Goal: Find specific page/section: Find specific page/section

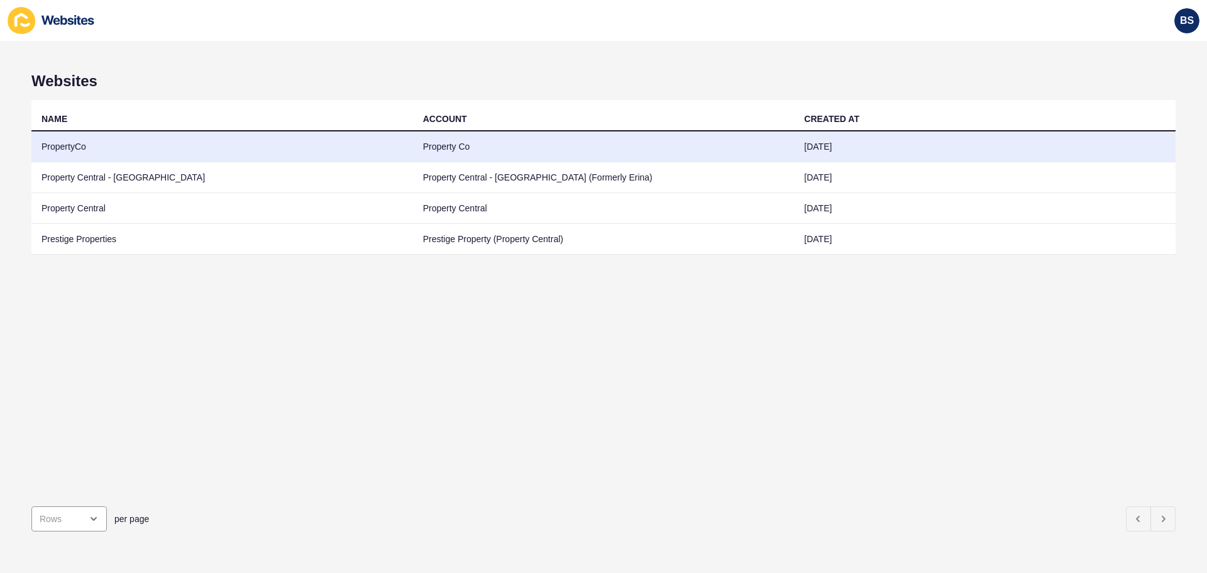
click at [92, 150] on td "PropertyCo" at bounding box center [222, 146] width 382 height 31
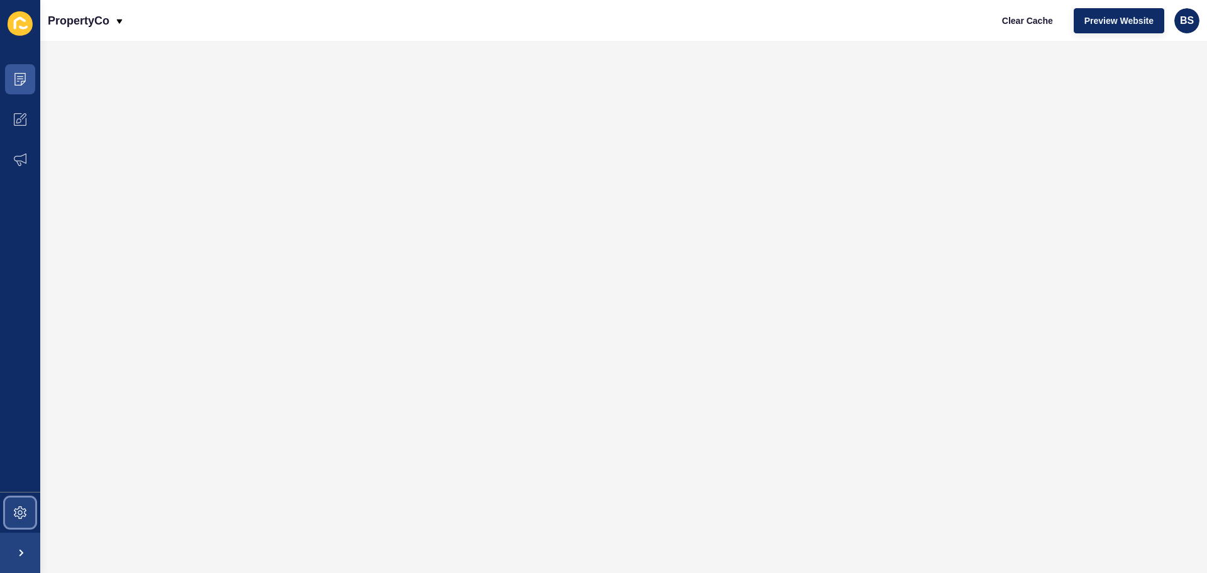
click at [20, 516] on icon at bounding box center [20, 512] width 13 height 13
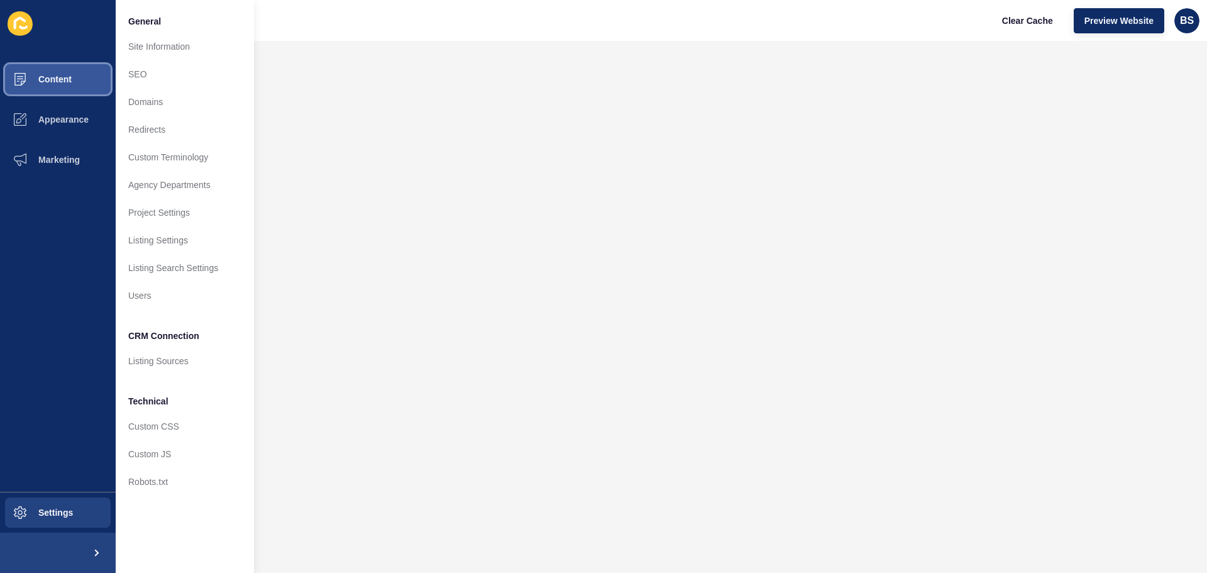
click at [71, 85] on button "Content" at bounding box center [58, 79] width 116 height 40
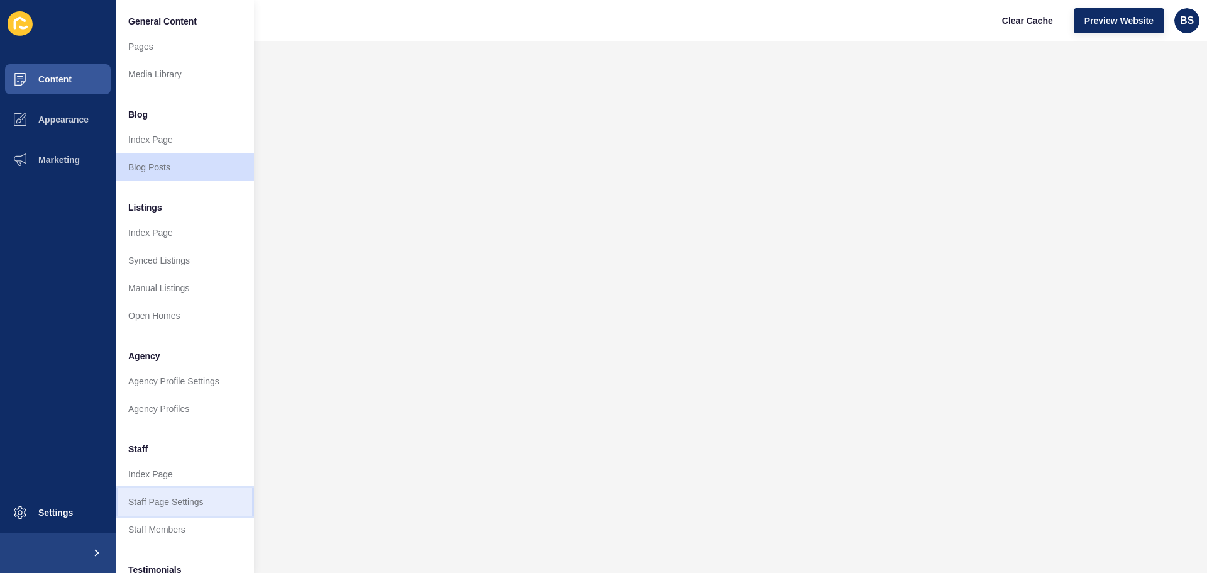
click at [164, 500] on link "Staff Page Settings" at bounding box center [185, 502] width 138 height 28
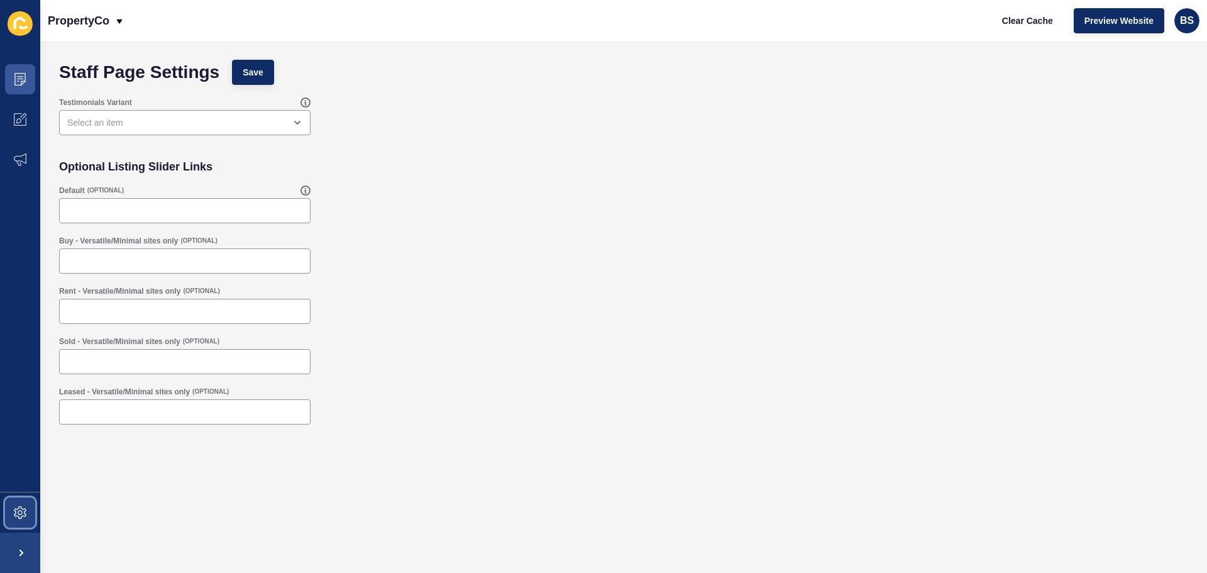
click at [16, 511] on icon at bounding box center [20, 512] width 13 height 13
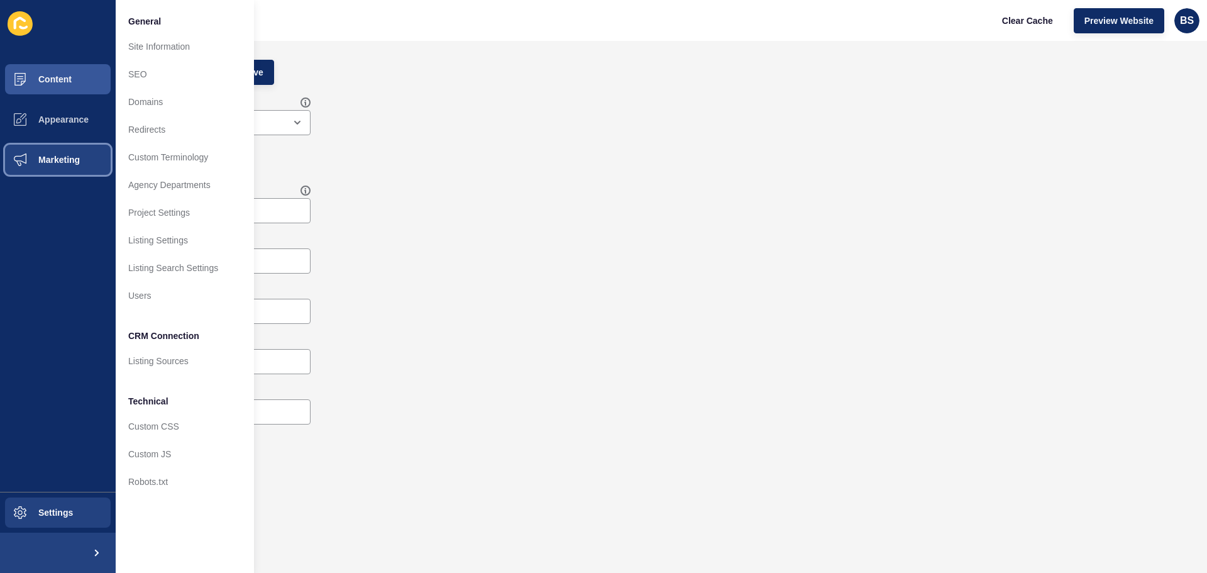
click at [83, 157] on button "Marketing" at bounding box center [58, 160] width 116 height 40
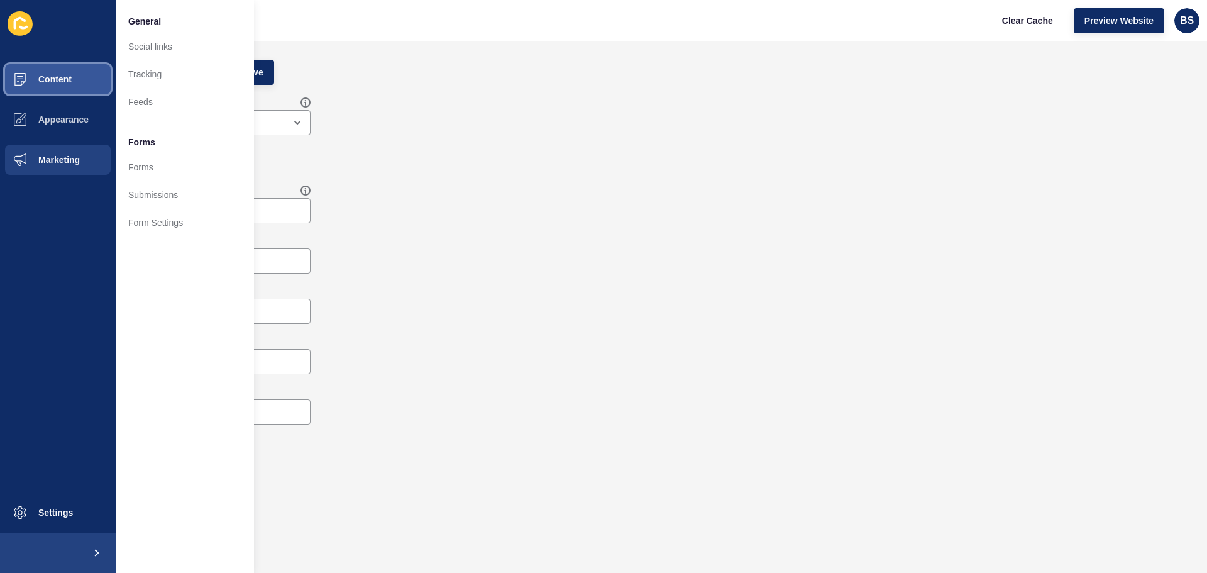
click at [46, 88] on button "Content" at bounding box center [58, 79] width 116 height 40
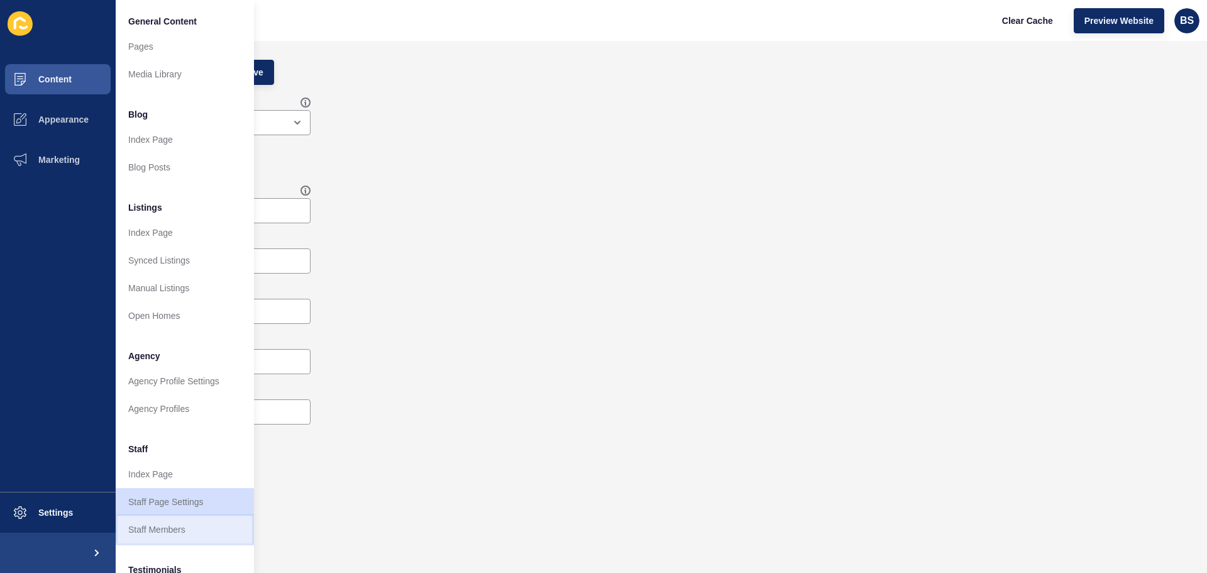
click at [172, 525] on link "Staff Members" at bounding box center [185, 530] width 138 height 28
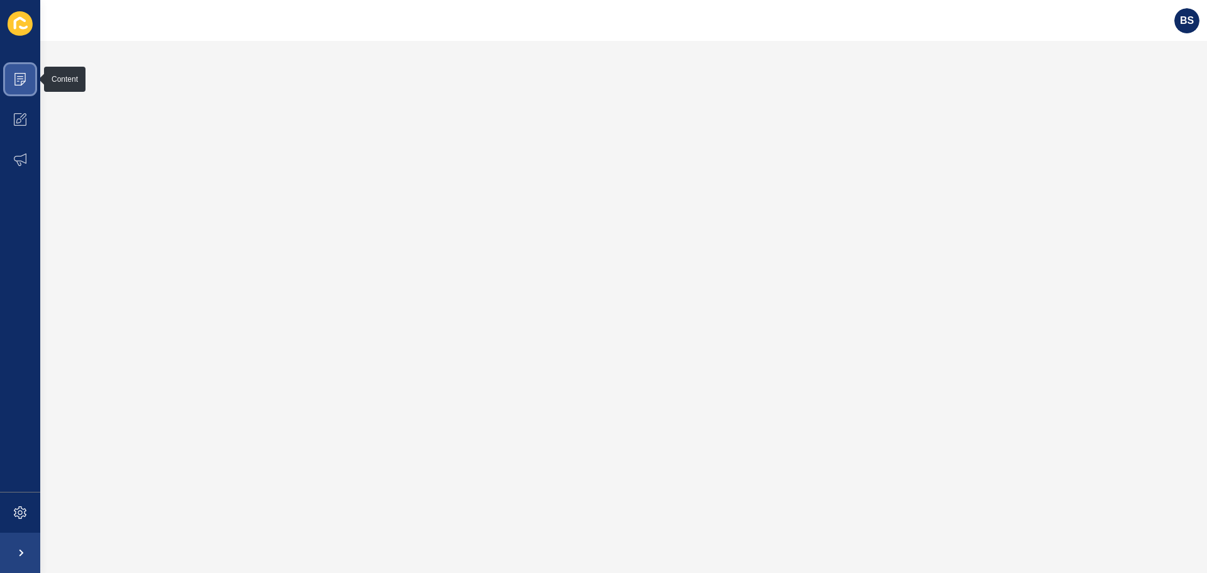
click at [23, 79] on icon at bounding box center [20, 79] width 6 height 1
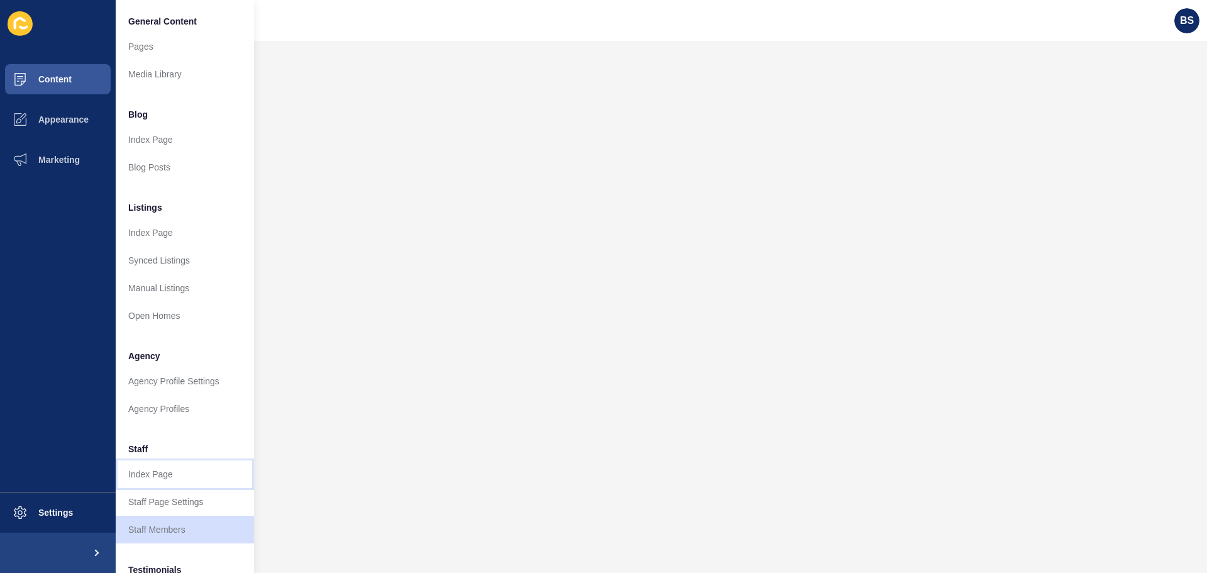
click at [175, 476] on link "Index Page" at bounding box center [185, 474] width 138 height 28
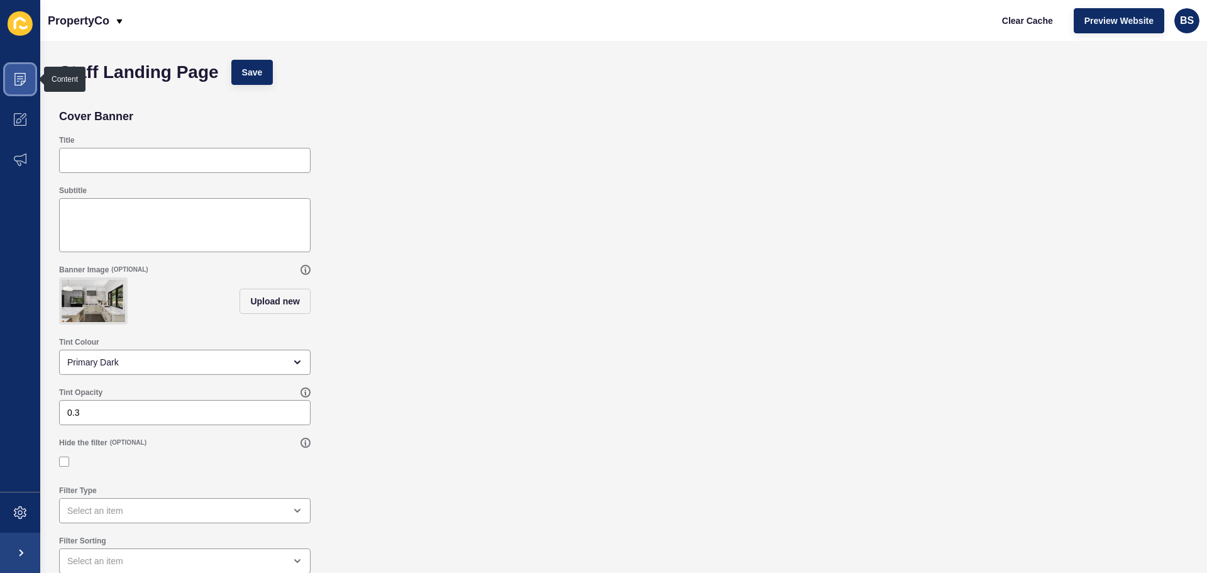
drag, startPoint x: 29, startPoint y: 82, endPoint x: 42, endPoint y: 103, distance: 24.6
click at [30, 84] on span at bounding box center [20, 79] width 40 height 40
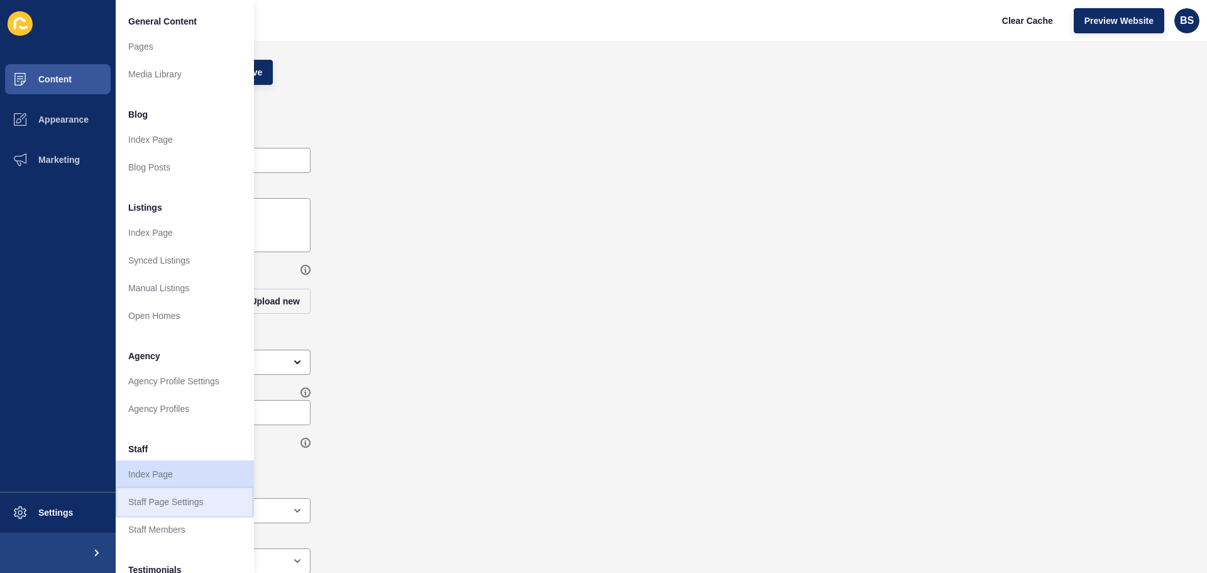
click at [170, 497] on link "Staff Page Settings" at bounding box center [185, 502] width 138 height 28
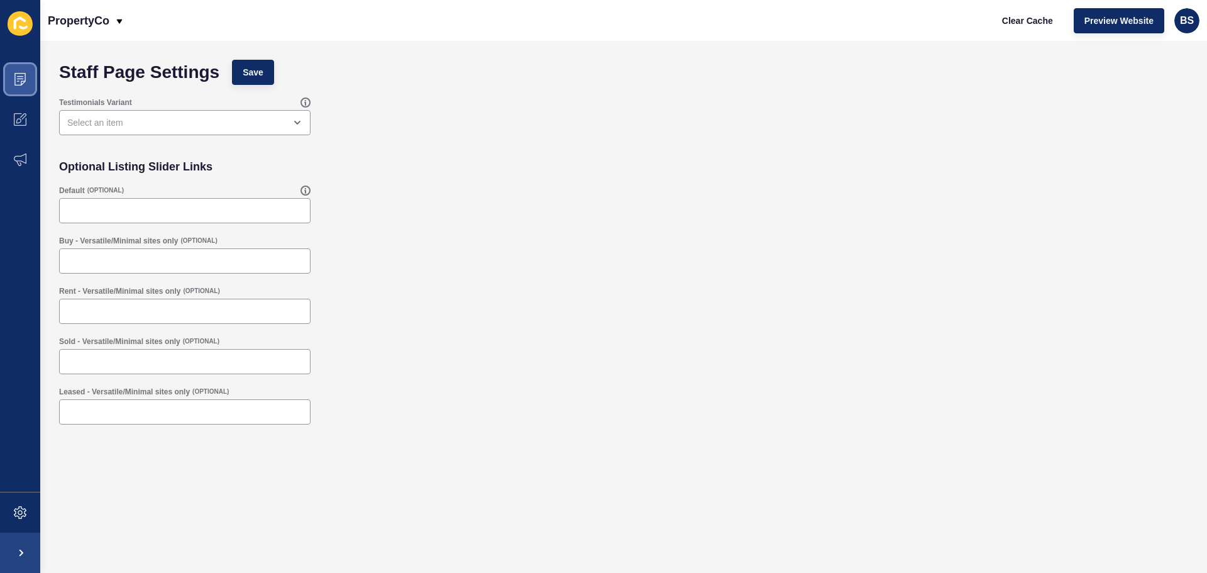
click at [17, 82] on icon at bounding box center [20, 79] width 13 height 13
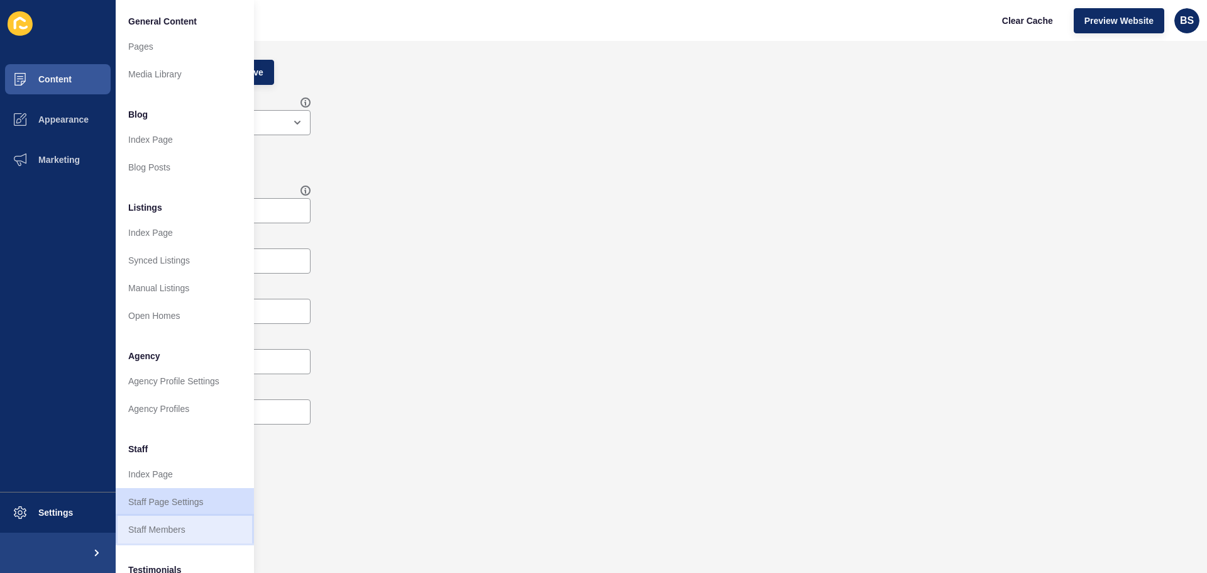
click at [186, 532] on link "Staff Members" at bounding box center [185, 530] width 138 height 28
